Goal: Find contact information: Obtain details needed to contact an individual or organization

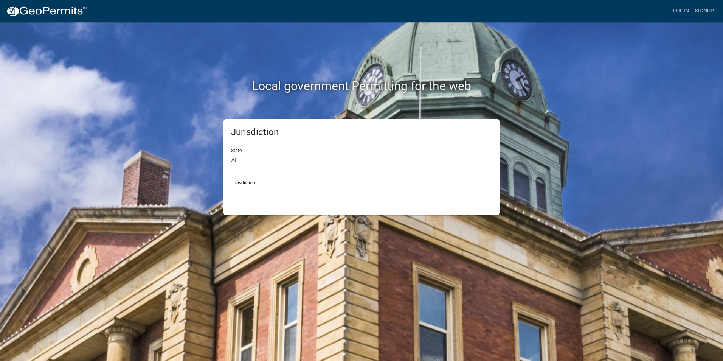
click at [241, 160] on select "All [US_STATE] [US_STATE] [US_STATE] [US_STATE] [US_STATE] [US_STATE] [US_STATE…" at bounding box center [361, 161] width 261 height 16
select select "[US_STATE]"
click at [231, 153] on select "All [US_STATE] [US_STATE] [US_STATE] [US_STATE] [US_STATE] [US_STATE] [US_STATE…" at bounding box center [361, 161] width 261 height 16
click at [254, 183] on div "Jurisdiction City of [GEOGRAPHIC_DATA], [US_STATE] City of [GEOGRAPHIC_DATA], […" at bounding box center [361, 187] width 261 height 26
click at [248, 180] on div "Jurisdiction City of [GEOGRAPHIC_DATA], [US_STATE] City of [GEOGRAPHIC_DATA], […" at bounding box center [361, 187] width 261 height 26
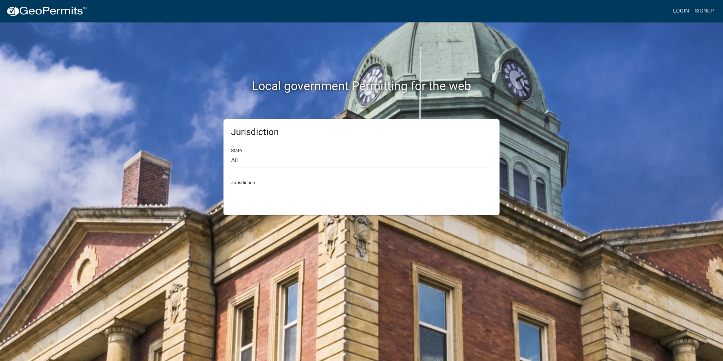
click at [684, 9] on link "Login" at bounding box center [681, 11] width 22 height 14
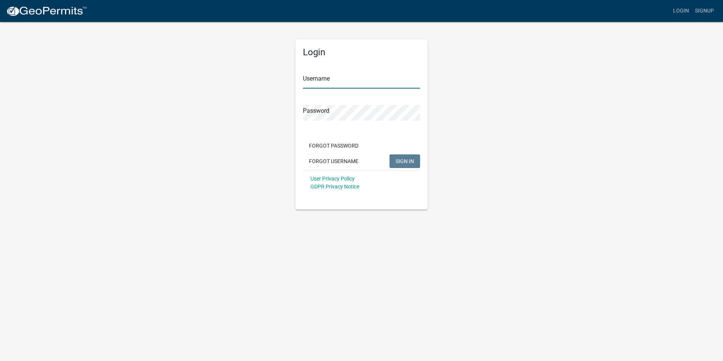
type input "Elitehomebuilders1"
click at [407, 160] on span "SIGN IN" at bounding box center [405, 161] width 19 height 6
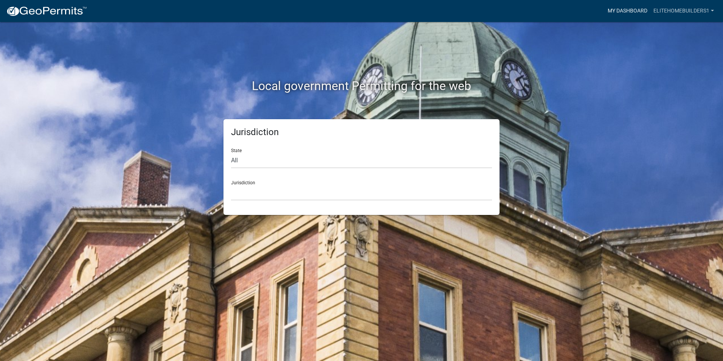
click at [616, 9] on link "My Dashboard" at bounding box center [628, 11] width 46 height 14
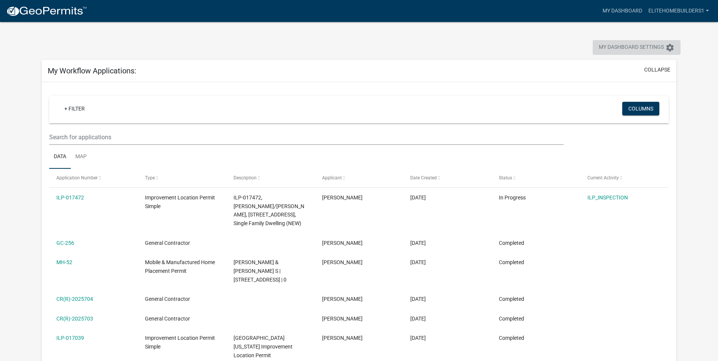
click at [631, 44] on span "My Dashboard Settings" at bounding box center [631, 47] width 65 height 9
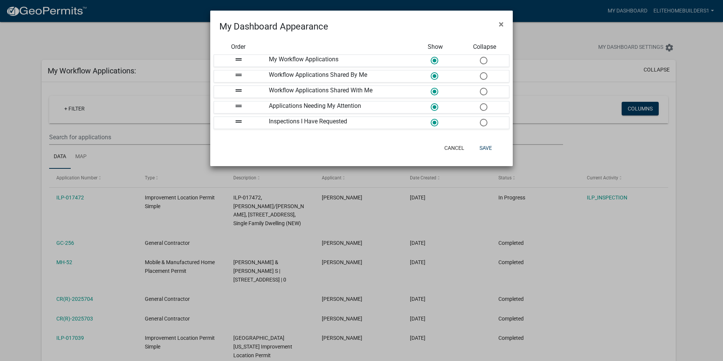
drag, startPoint x: 603, startPoint y: 50, endPoint x: 564, endPoint y: 46, distance: 38.7
click at [603, 50] on ngb-modal-window "My Dashboard Appearance × Order Show Collapse drag_handle My Workflow Applicati…" at bounding box center [361, 180] width 723 height 361
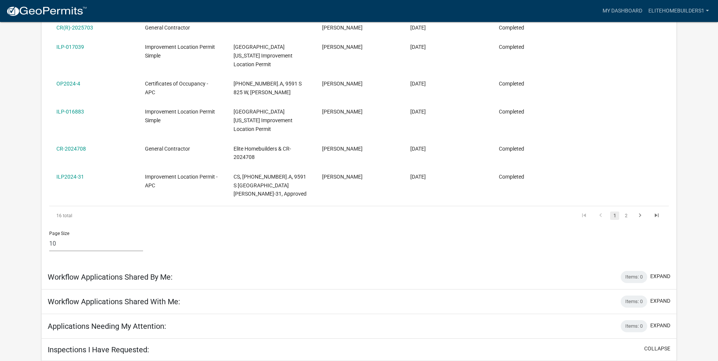
scroll to position [289, 0]
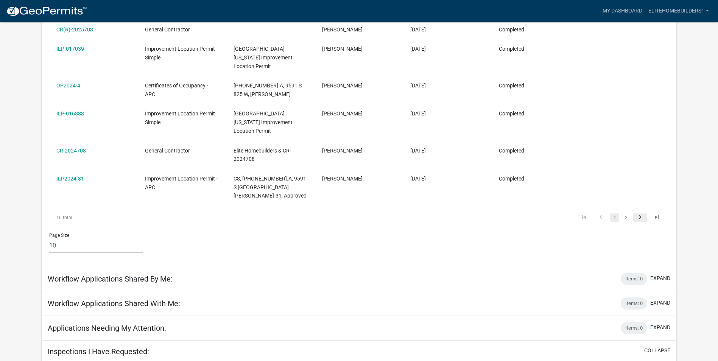
click at [639, 214] on icon "go to next page" at bounding box center [640, 218] width 10 height 9
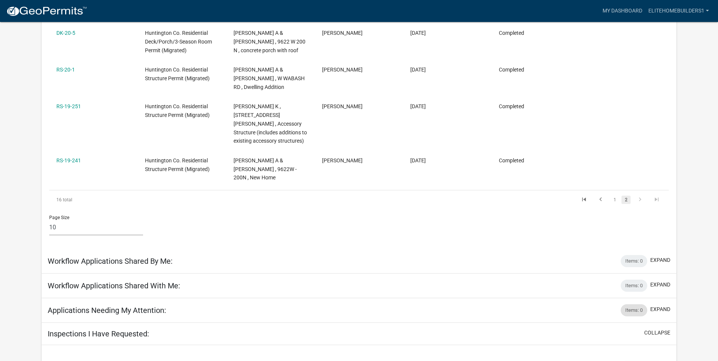
scroll to position [265, 0]
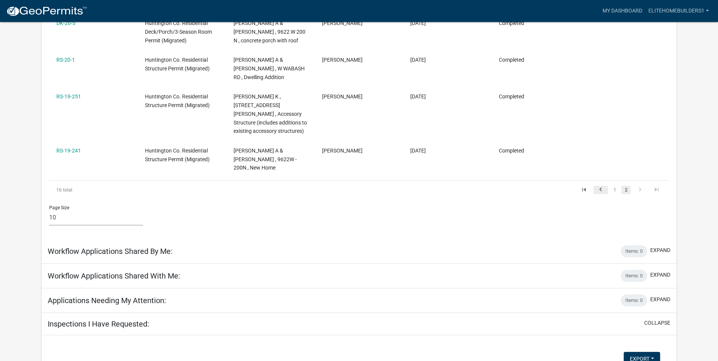
click at [601, 186] on icon "go to previous page" at bounding box center [601, 190] width 10 height 9
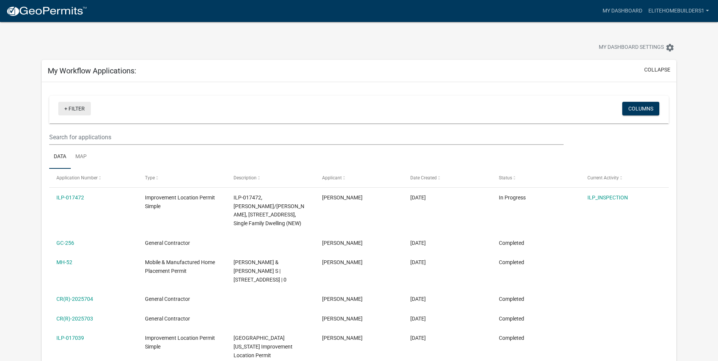
click at [77, 108] on link "+ Filter" at bounding box center [74, 109] width 33 height 14
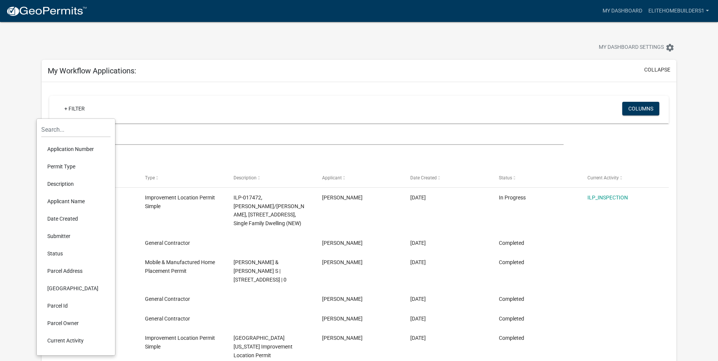
click at [62, 271] on li "Parcel Address" at bounding box center [75, 270] width 69 height 17
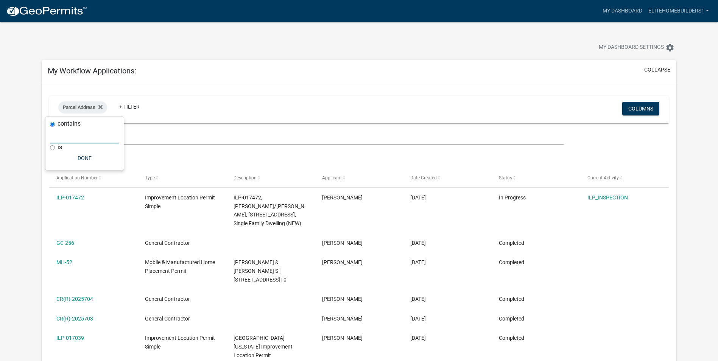
click at [54, 138] on input "text" at bounding box center [84, 136] width 69 height 16
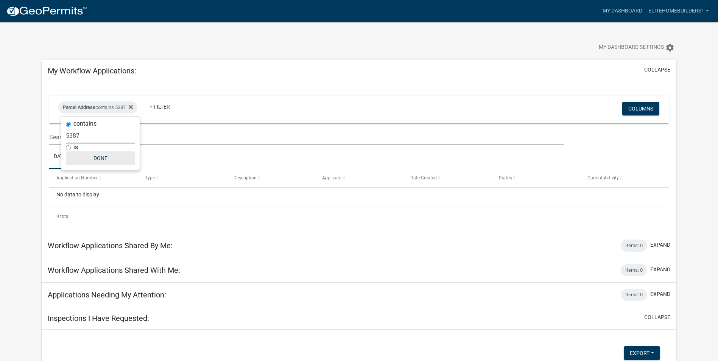
type input "5387"
click at [100, 156] on button "Done" at bounding box center [100, 158] width 69 height 14
click at [150, 177] on span "Type" at bounding box center [150, 177] width 10 height 5
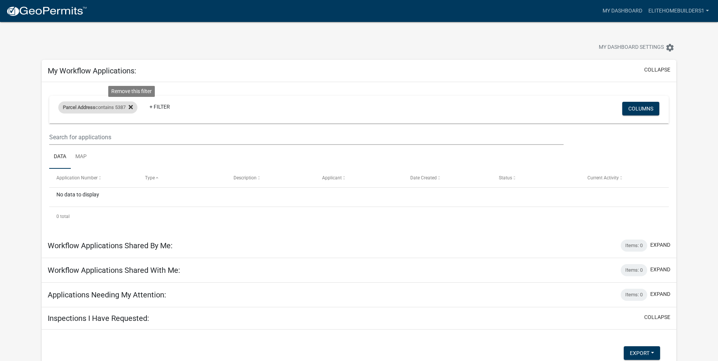
click at [133, 106] on icon at bounding box center [131, 107] width 4 height 6
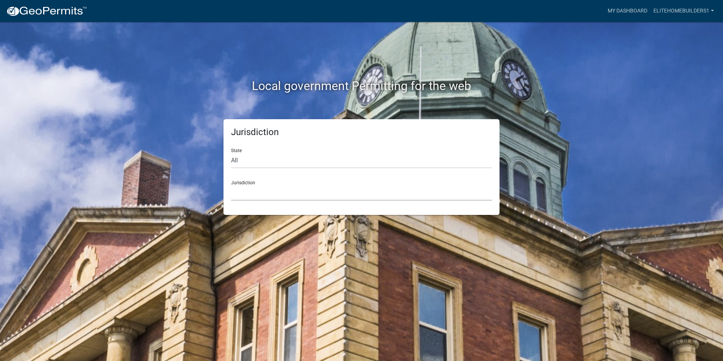
click at [243, 185] on select "[GEOGRAPHIC_DATA], [US_STATE] [GEOGRAPHIC_DATA], [US_STATE][PERSON_NAME][GEOGRA…" at bounding box center [361, 193] width 261 height 16
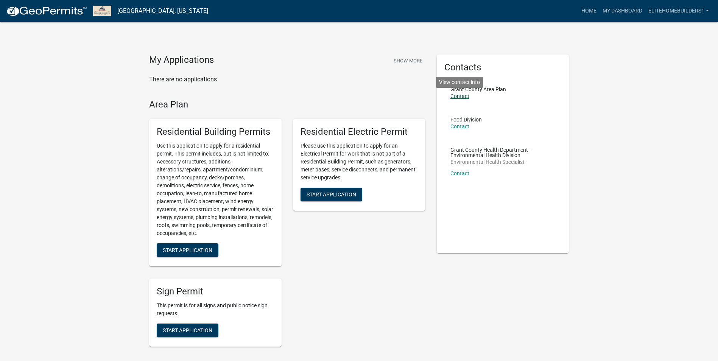
click at [462, 96] on link "Contact" at bounding box center [459, 96] width 19 height 6
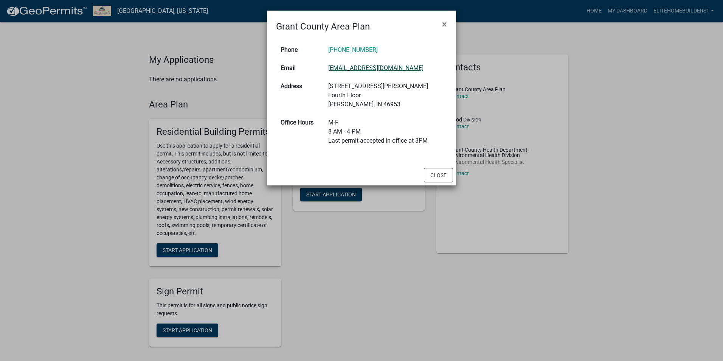
click at [390, 68] on link "[EMAIL_ADDRESS][DOMAIN_NAME]" at bounding box center [375, 67] width 95 height 7
click at [623, 97] on ngb-modal-window "Grant County Area Plan × Phone [PHONE_NUMBER] Email [EMAIL_ADDRESS][DOMAIN_NAME…" at bounding box center [361, 180] width 723 height 361
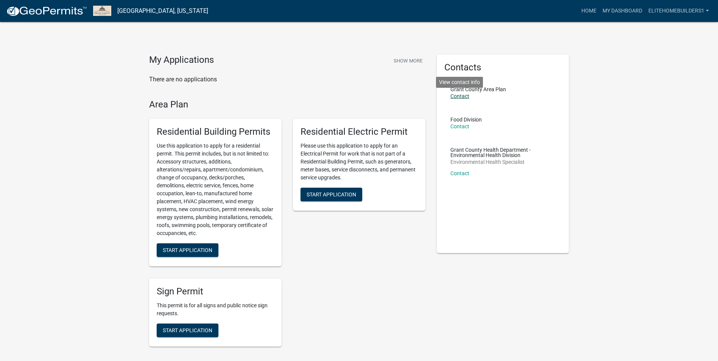
click at [464, 96] on link "Contact" at bounding box center [459, 96] width 19 height 6
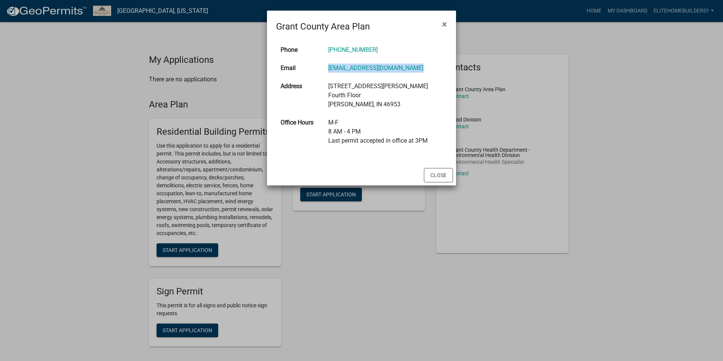
drag, startPoint x: 407, startPoint y: 69, endPoint x: 321, endPoint y: 68, distance: 86.6
click at [321, 68] on tr "Email [EMAIL_ADDRESS][DOMAIN_NAME]" at bounding box center [361, 68] width 171 height 18
drag, startPoint x: 321, startPoint y: 68, endPoint x: 335, endPoint y: 68, distance: 14.4
copy tr "[EMAIL_ADDRESS][DOMAIN_NAME]"
click at [440, 171] on button "Close" at bounding box center [438, 175] width 29 height 14
